Goal: Information Seeking & Learning: Learn about a topic

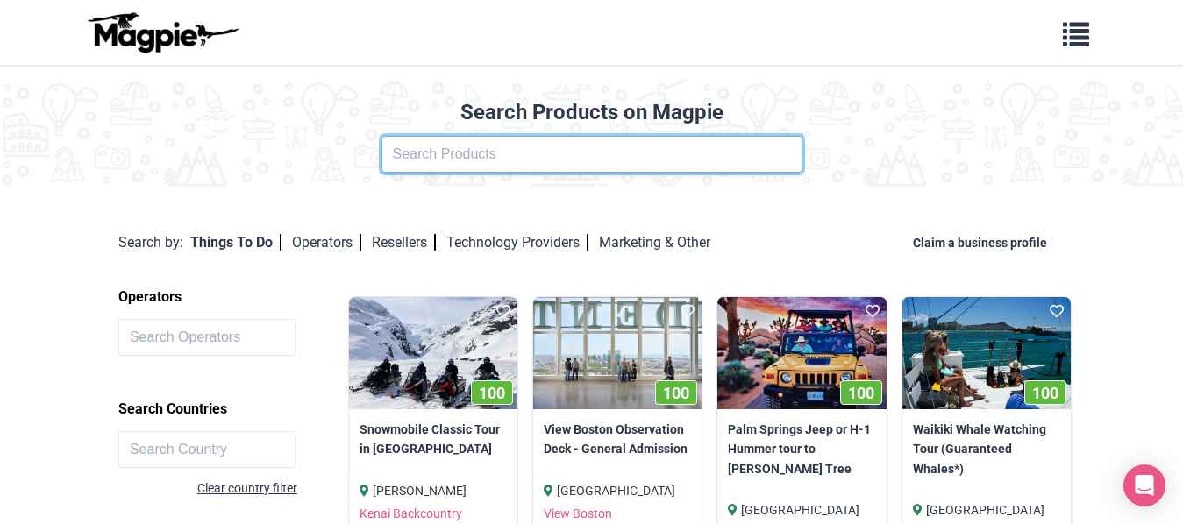
click at [563, 157] on input "text" at bounding box center [591, 154] width 421 height 37
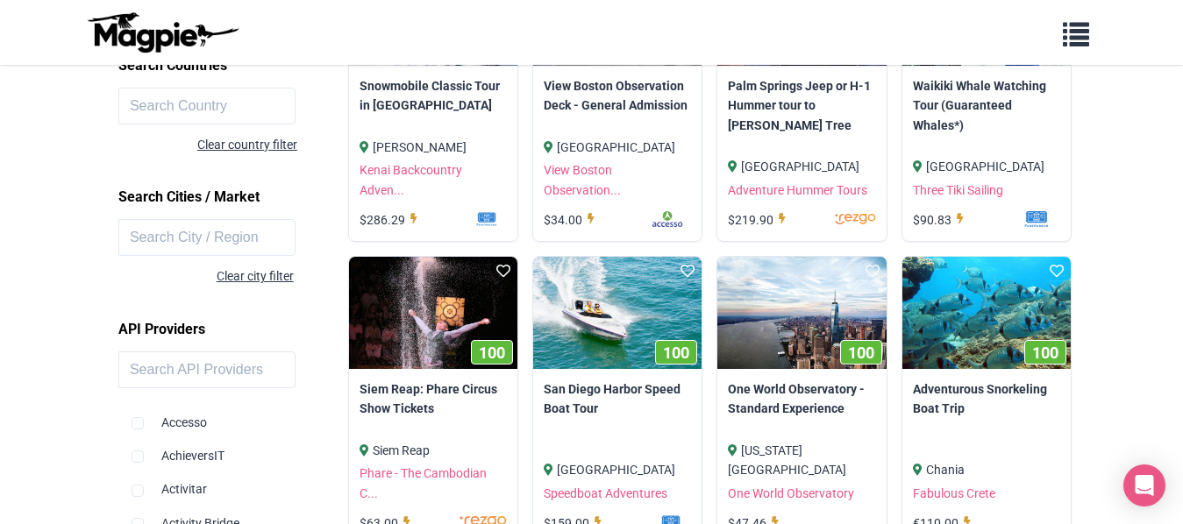
scroll to position [351, 0]
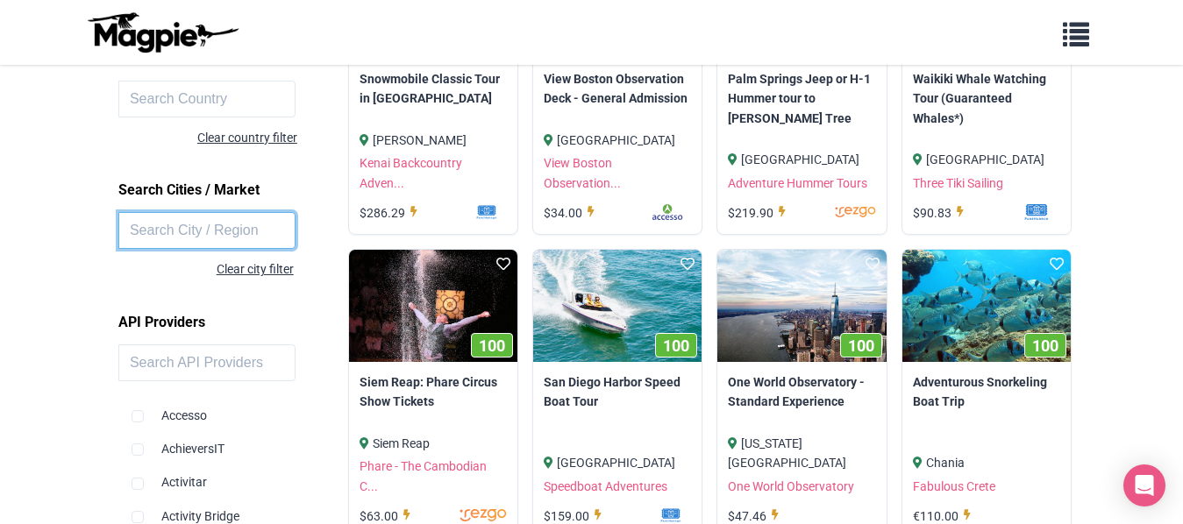
click at [160, 235] on input "text" at bounding box center [206, 230] width 177 height 37
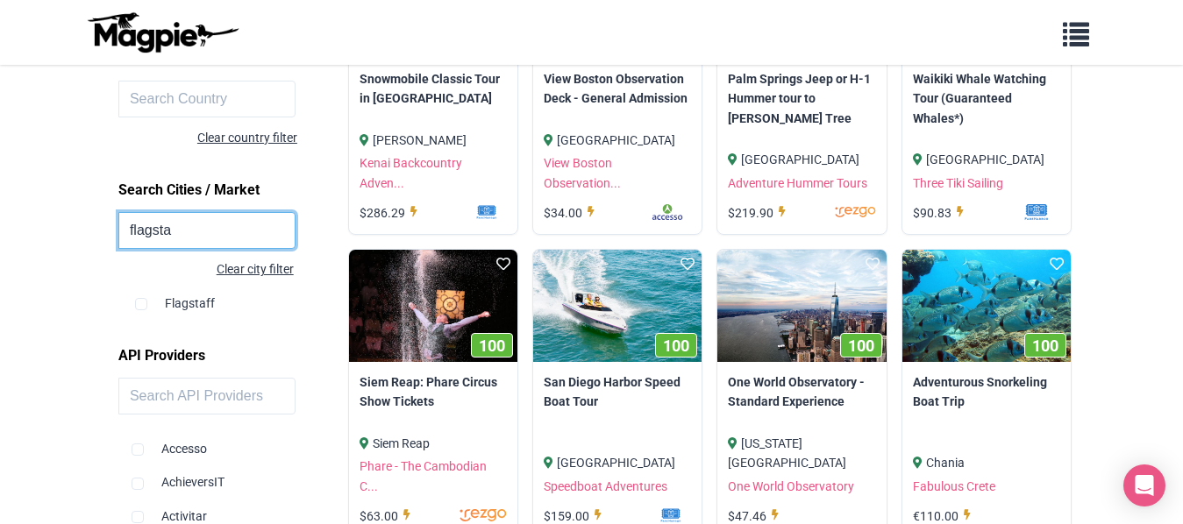
type input "flagsta"
click at [142, 301] on input "checkbox" at bounding box center [141, 304] width 12 height 12
checkbox input "true"
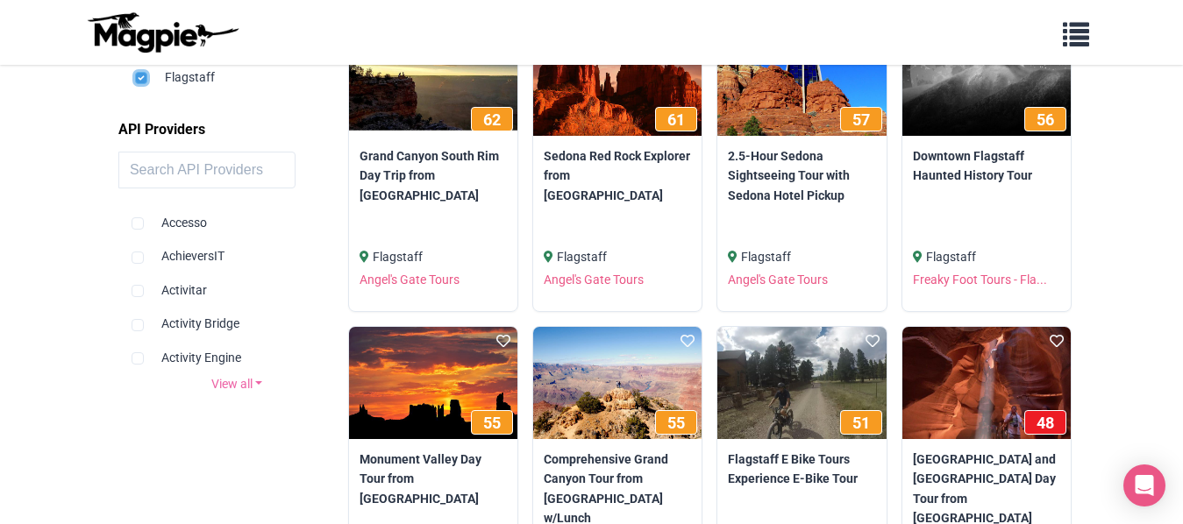
scroll to position [614, 0]
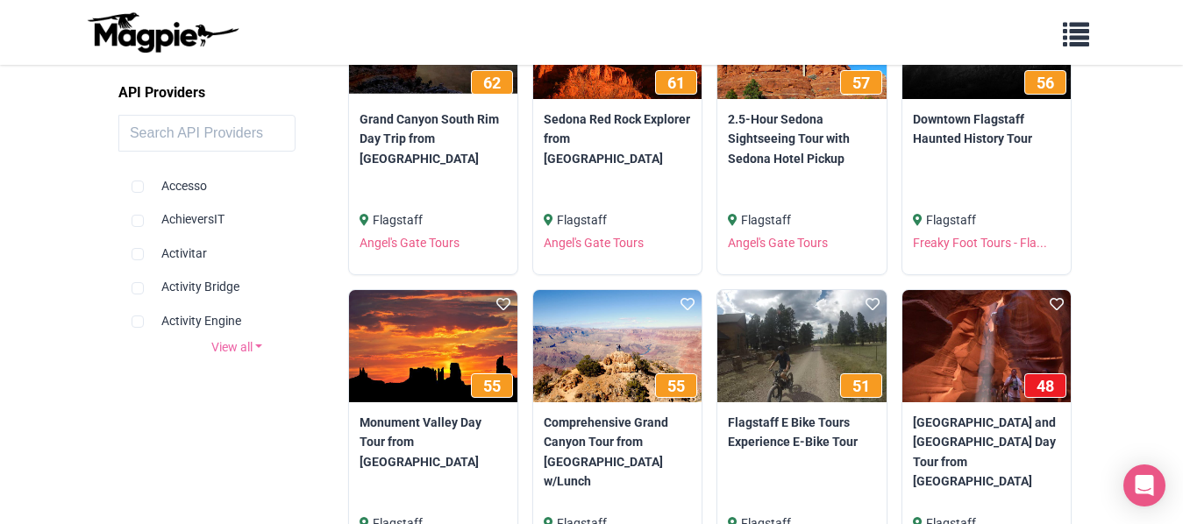
click at [258, 349] on link "View all" at bounding box center [236, 346] width 237 height 19
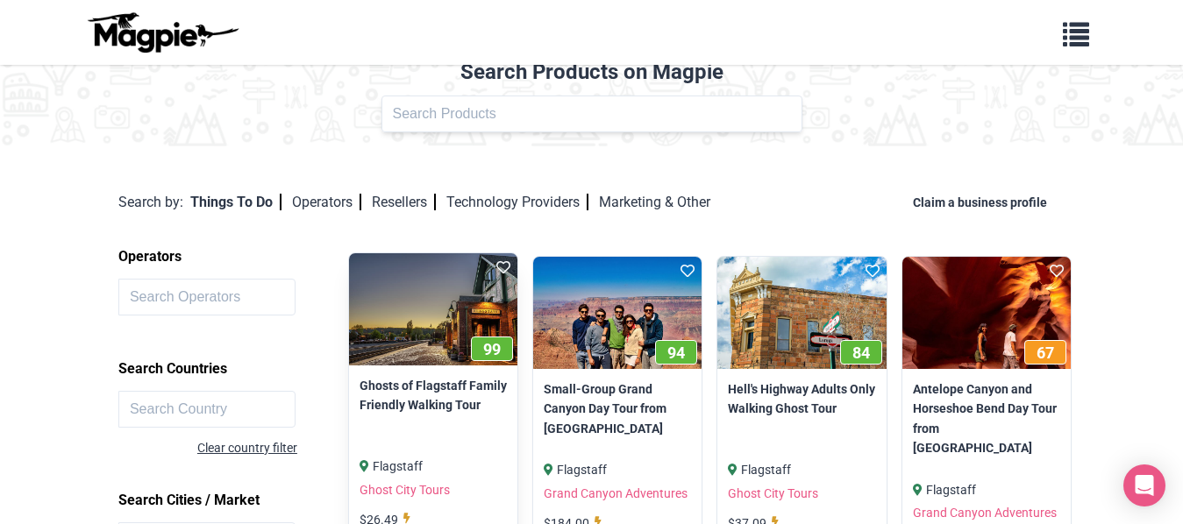
scroll to position [0, 0]
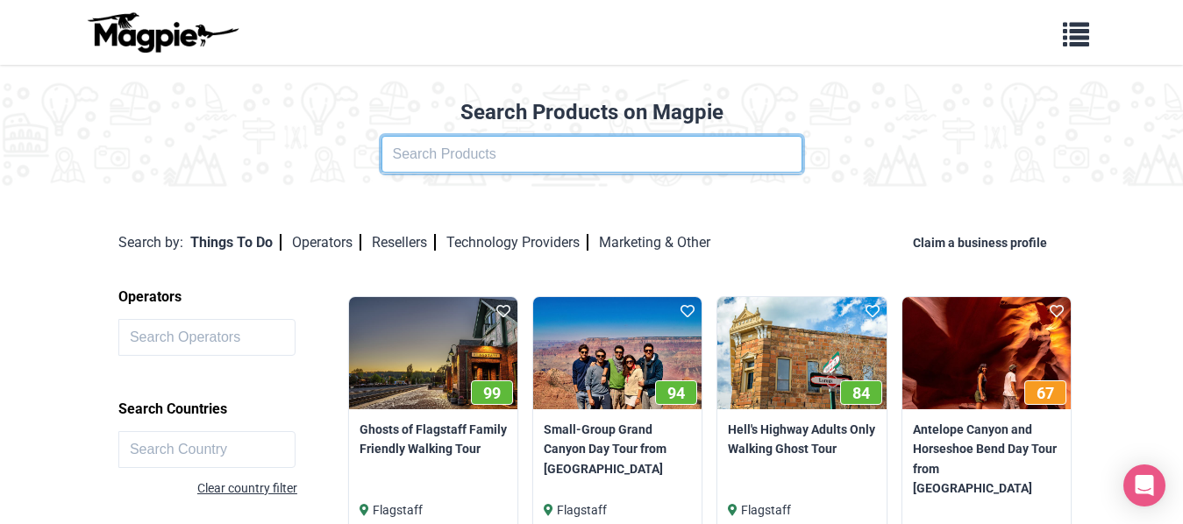
click at [515, 153] on input "text" at bounding box center [591, 154] width 421 height 37
click button at bounding box center [0, 0] width 0 height 0
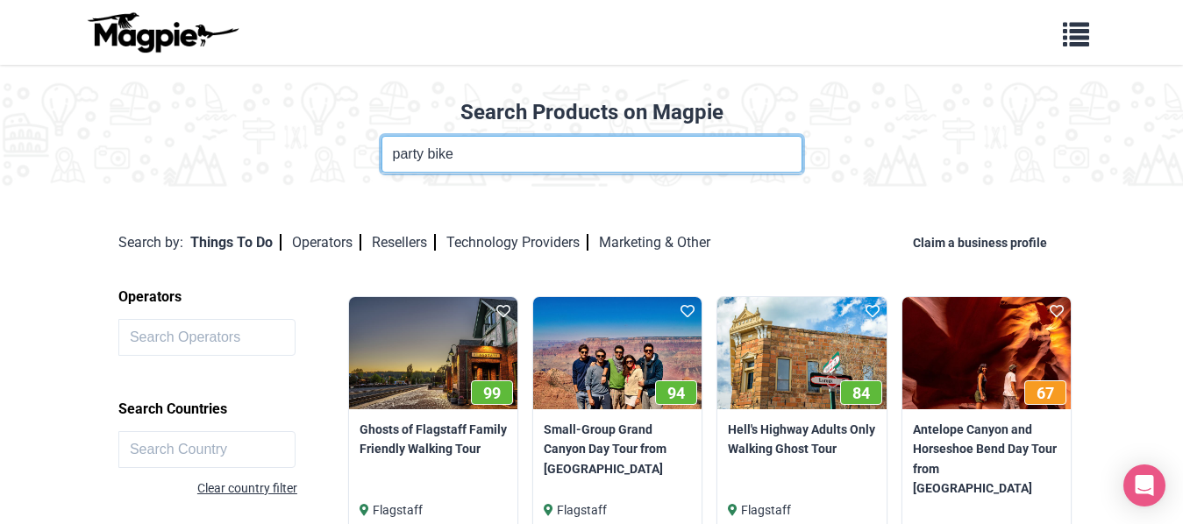
click button at bounding box center [0, 0] width 0 height 0
type input "party bike"
click button at bounding box center [0, 0] width 0 height 0
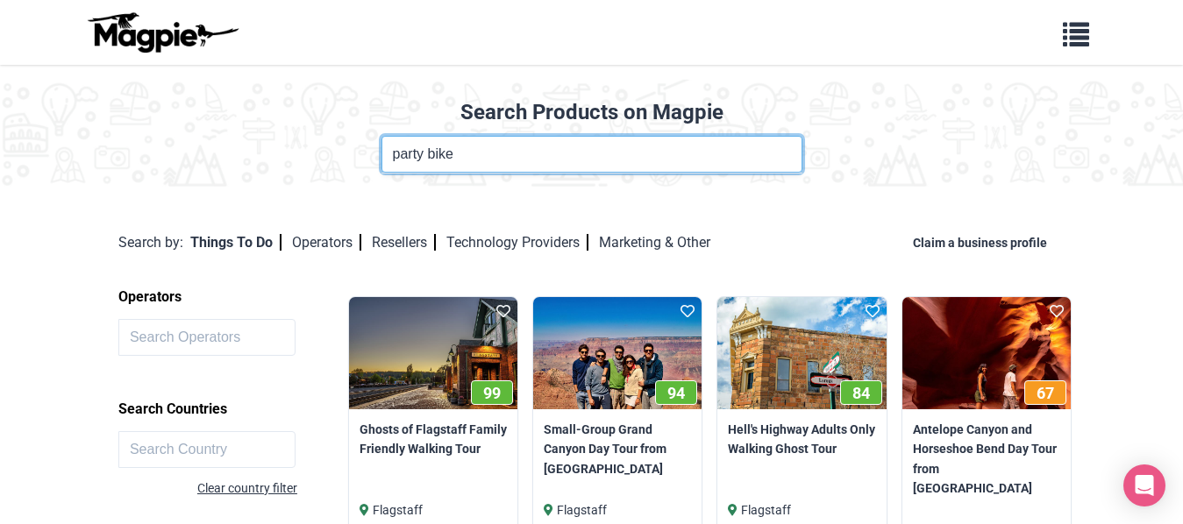
click button at bounding box center [0, 0] width 0 height 0
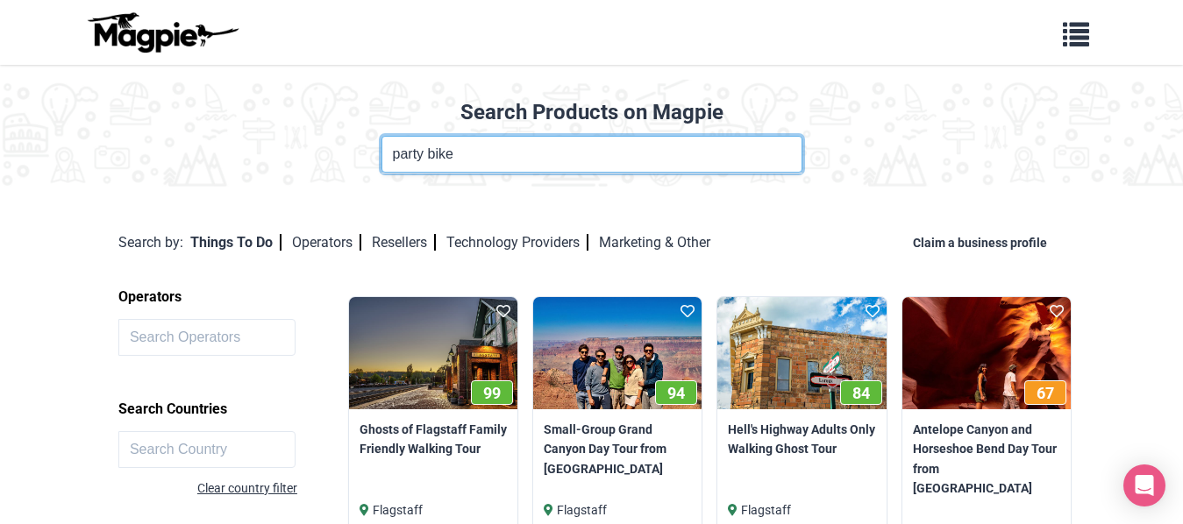
click button at bounding box center [0, 0] width 0 height 0
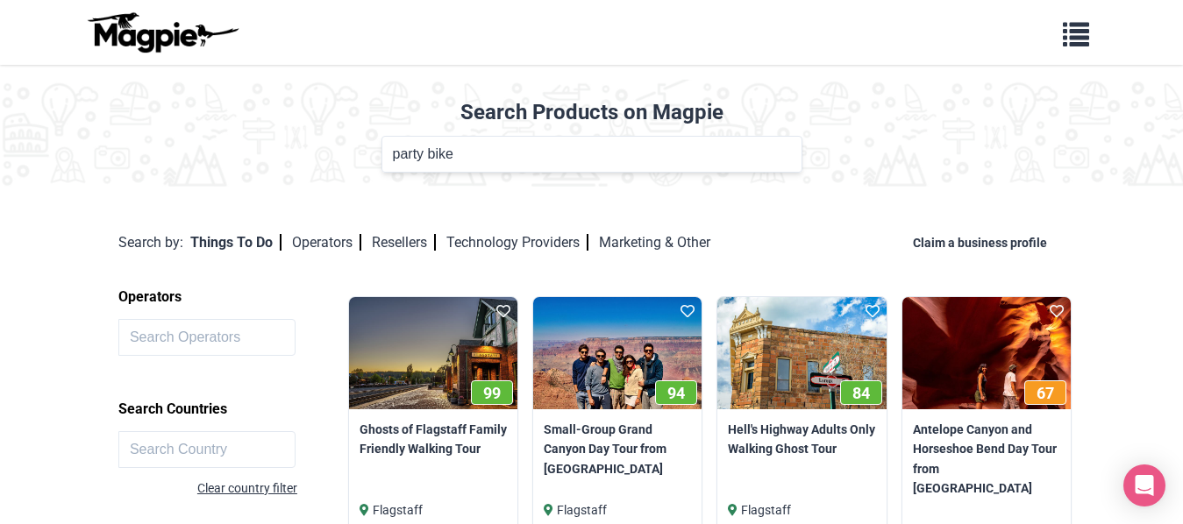
click at [999, 183] on div "Search Products on Magpie Product Name party bike Fort Lauderdale: Party Bike B…" at bounding box center [591, 136] width 1183 height 115
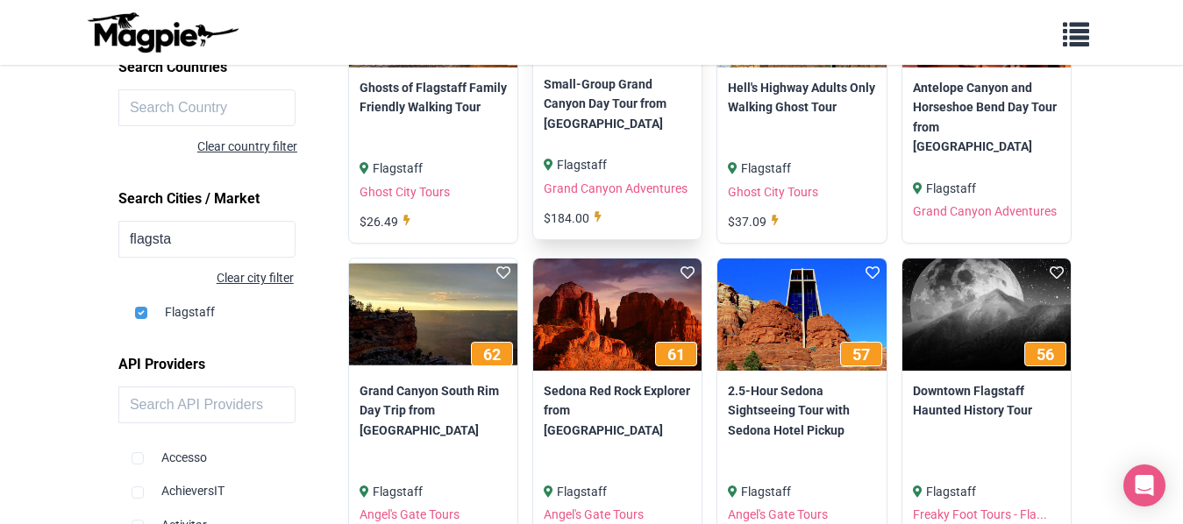
scroll to position [351, 0]
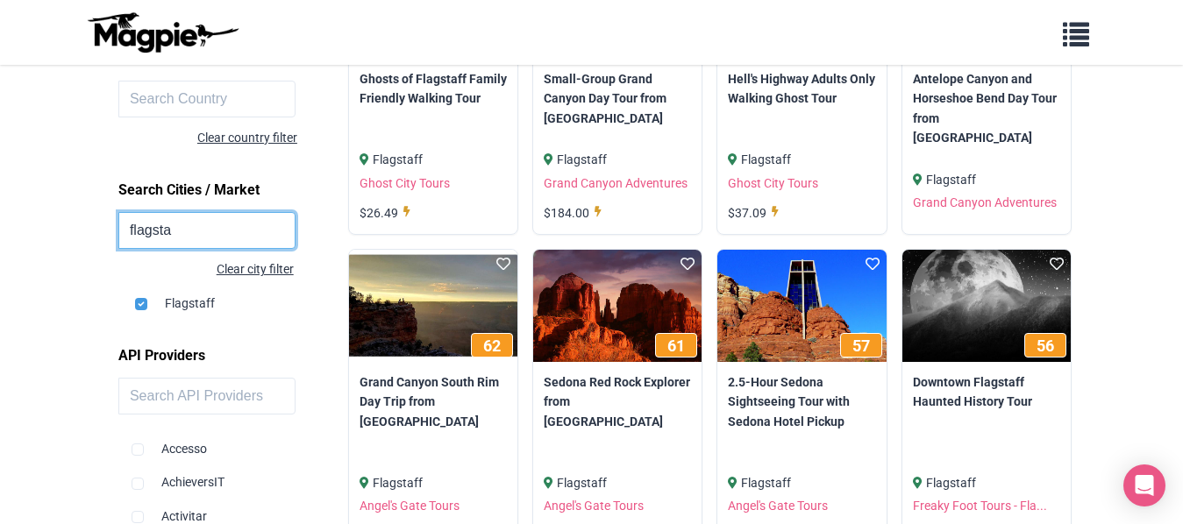
click at [238, 230] on input "flagsta" at bounding box center [206, 230] width 177 height 37
type input "flagstaff"
click button at bounding box center [0, 0] width 0 height 0
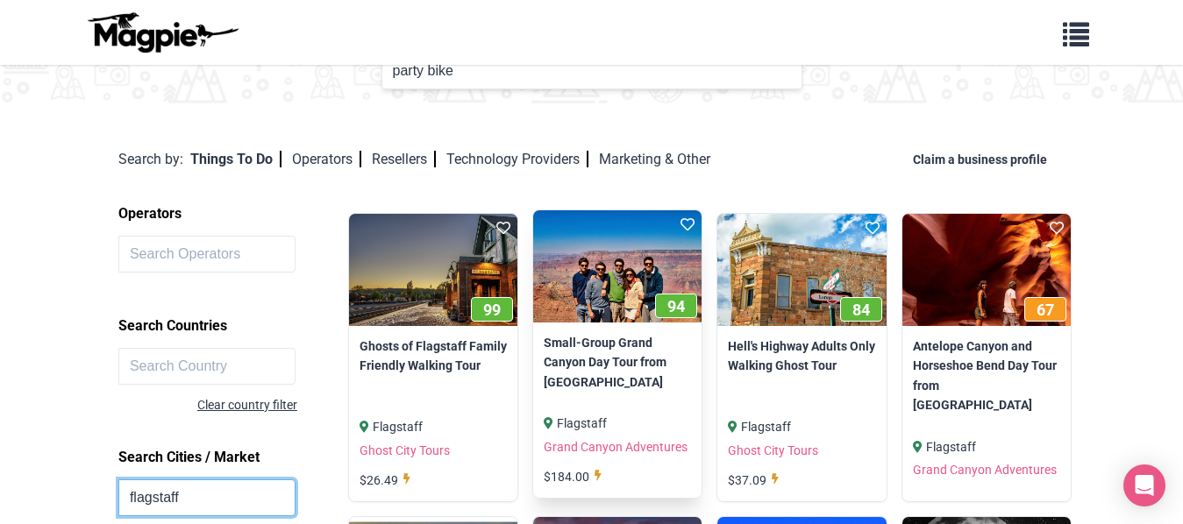
scroll to position [0, 0]
